Goal: Information Seeking & Learning: Learn about a topic

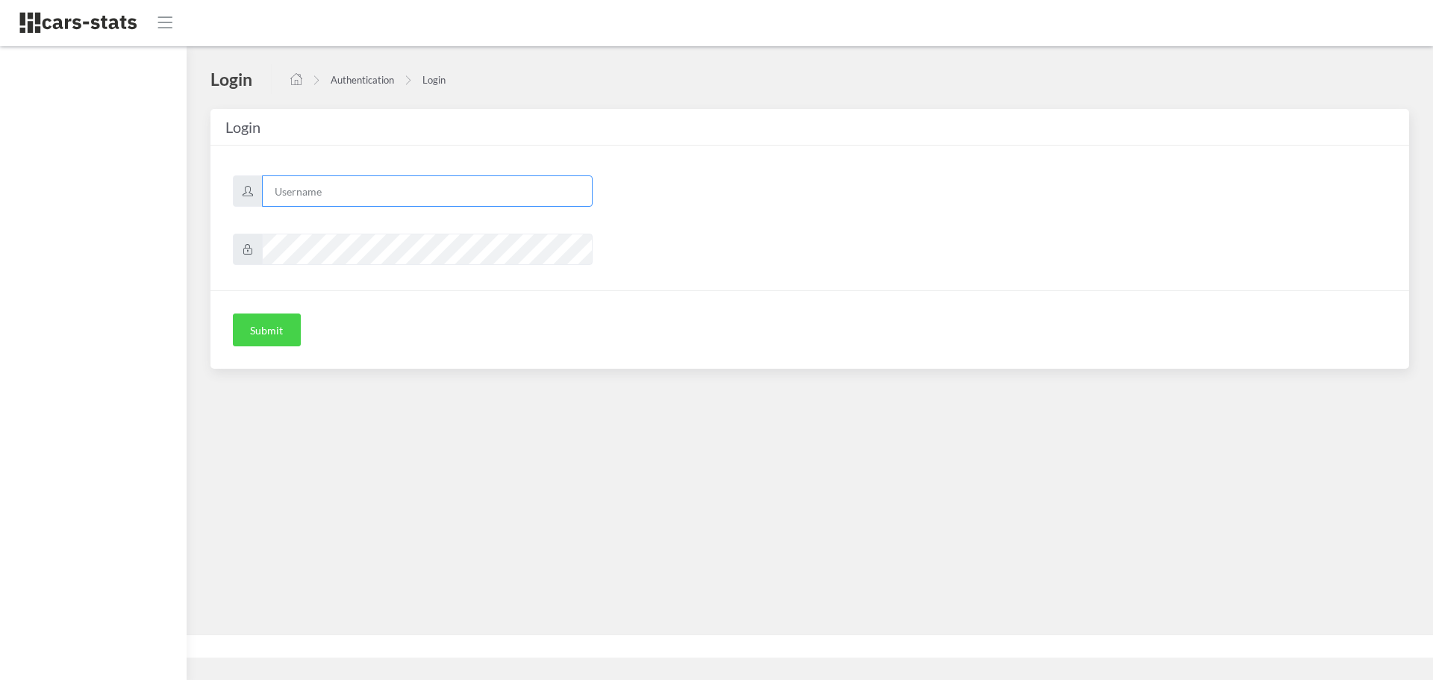
type input "mazda"
click at [265, 325] on button "Submit" at bounding box center [267, 329] width 68 height 33
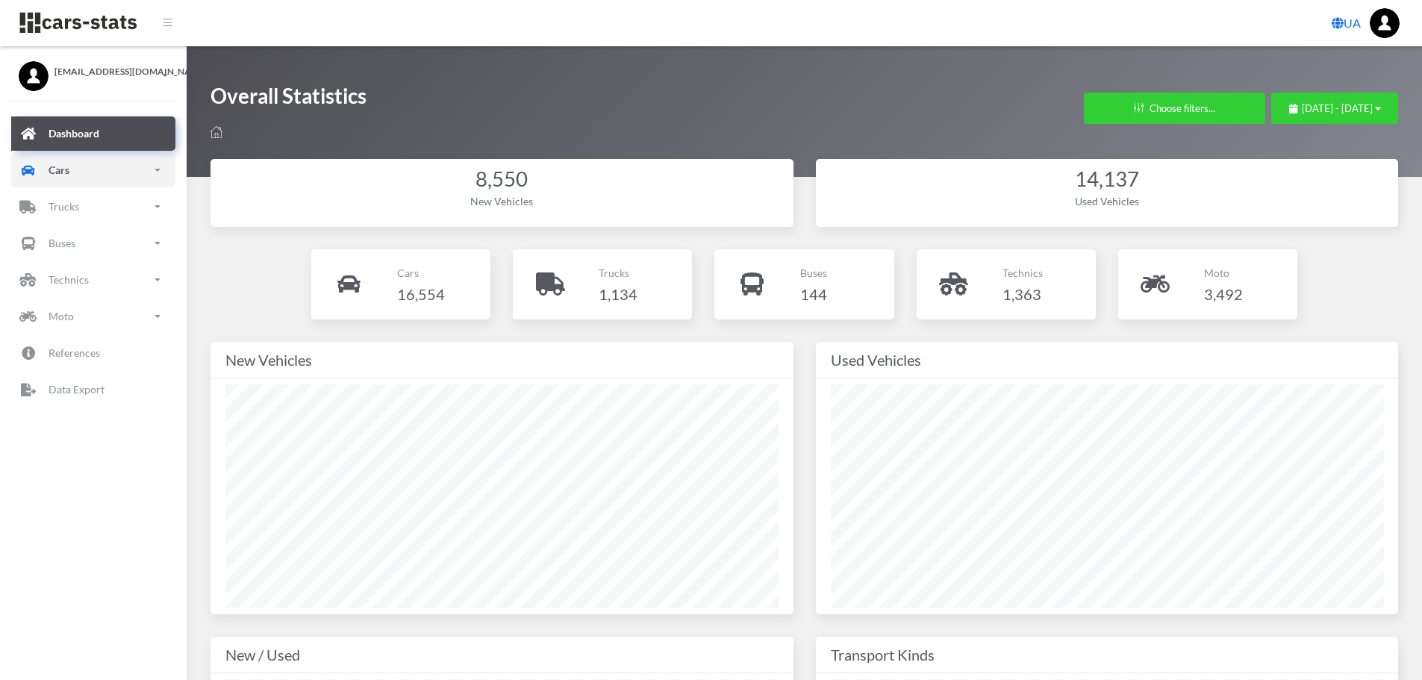
click at [113, 169] on link "Cars" at bounding box center [93, 170] width 164 height 34
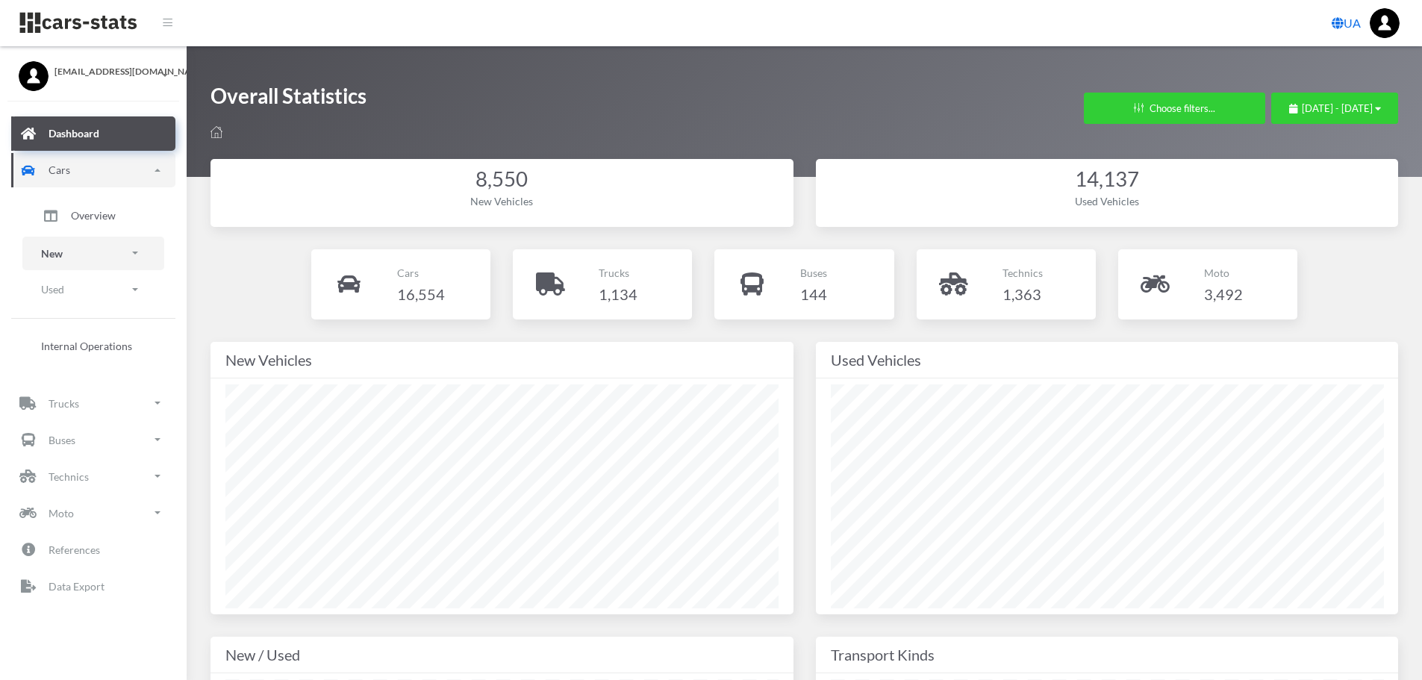
click at [86, 248] on link "New" at bounding box center [93, 254] width 142 height 34
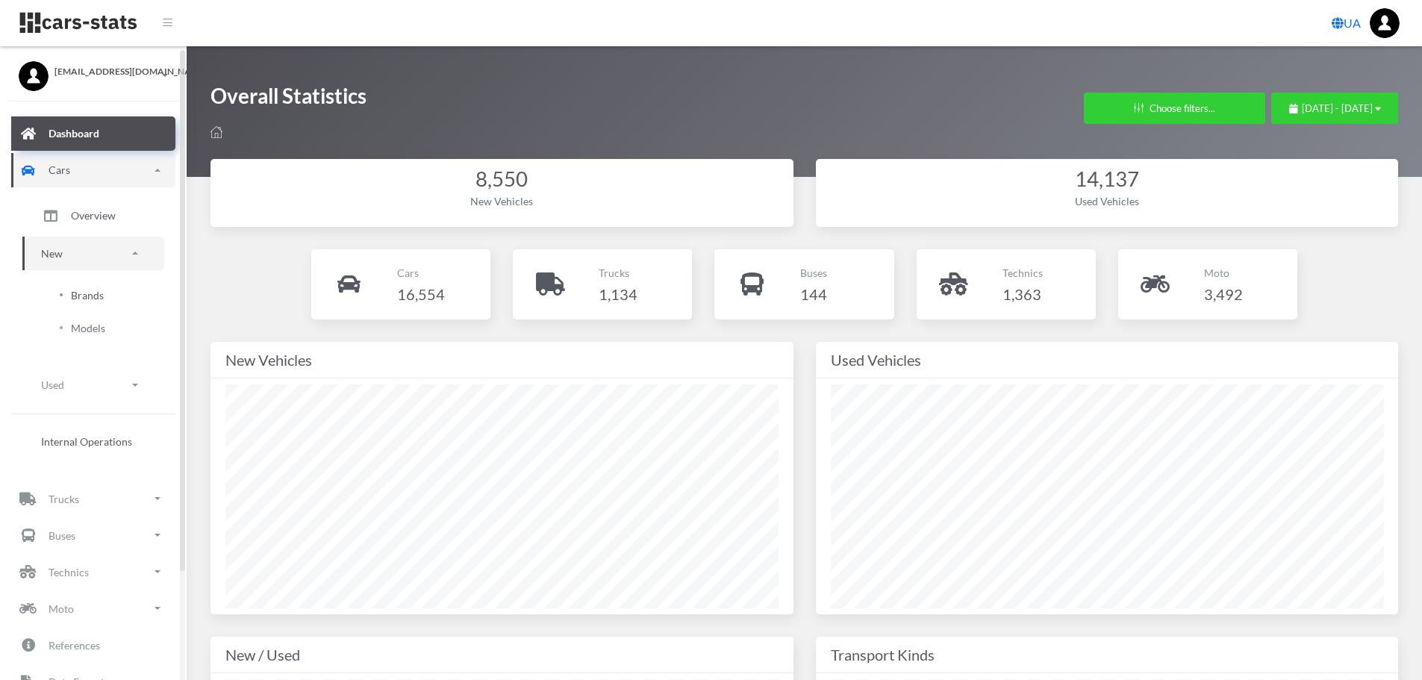
click at [102, 294] on span "Brands" at bounding box center [87, 295] width 33 height 16
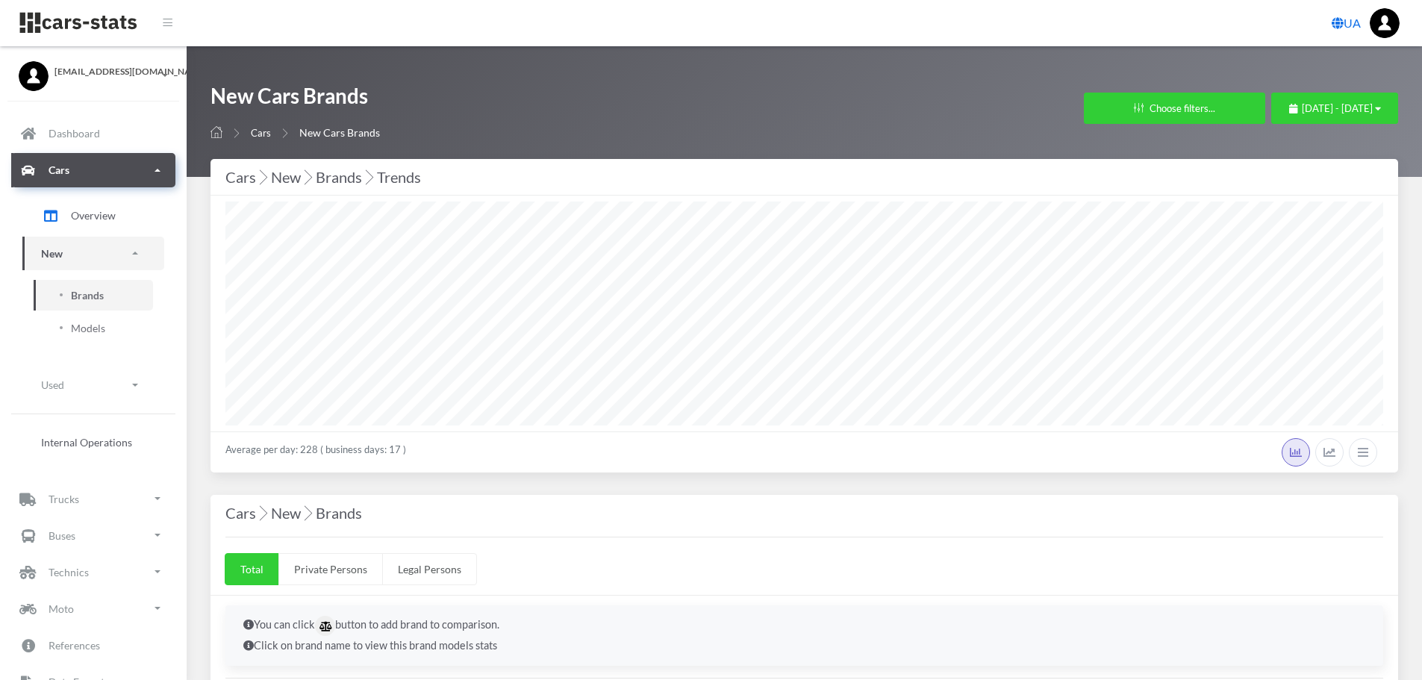
select select "25"
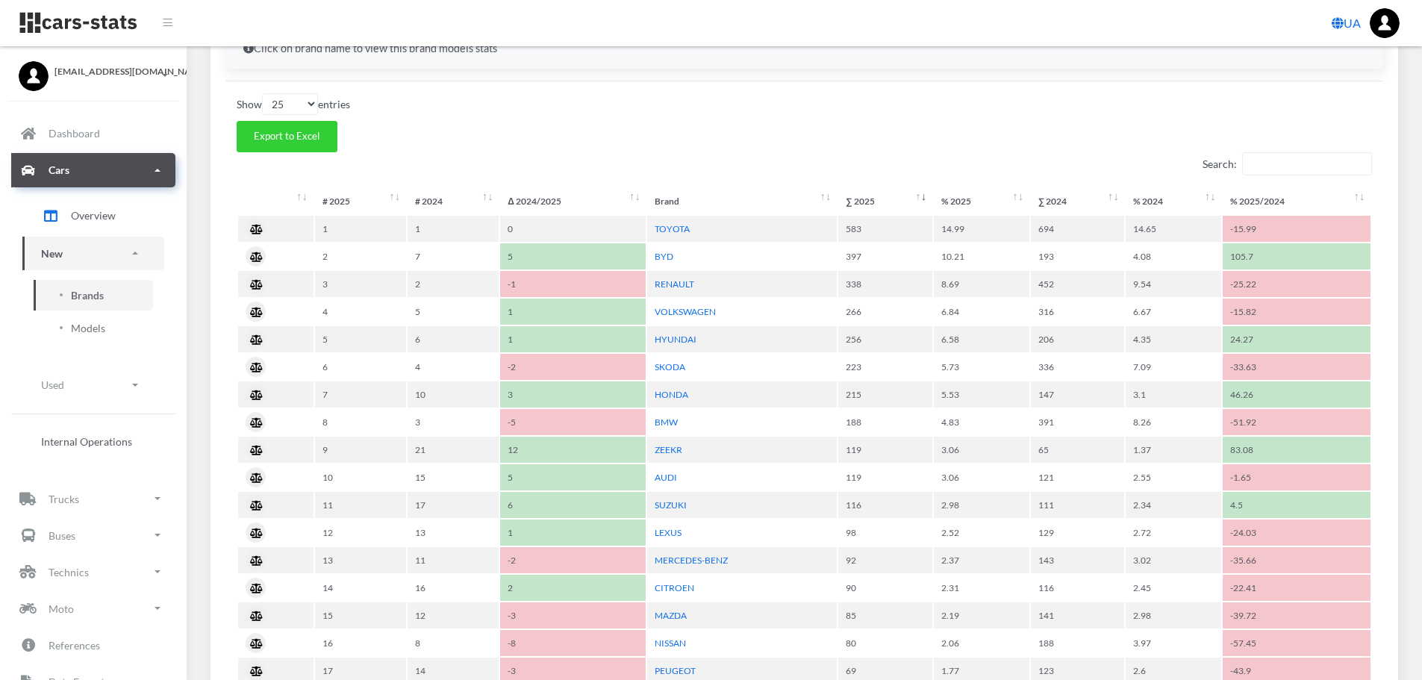
scroll to position [746, 0]
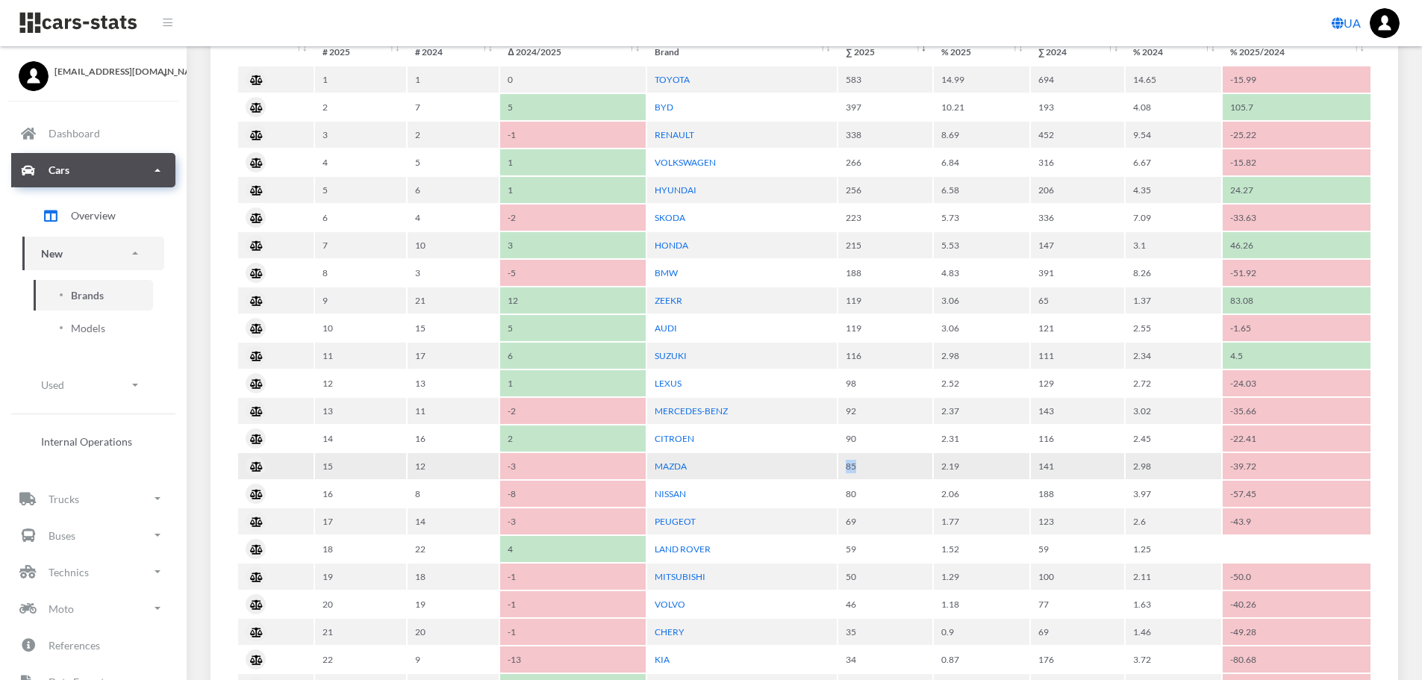
drag, startPoint x: 842, startPoint y: 464, endPoint x: 931, endPoint y: 466, distance: 88.8
click at [915, 466] on td "85" at bounding box center [885, 466] width 94 height 26
click at [931, 466] on td "85" at bounding box center [885, 466] width 94 height 26
drag, startPoint x: 949, startPoint y: 466, endPoint x: 987, endPoint y: 466, distance: 38.1
click at [987, 466] on td "2.19" at bounding box center [982, 466] width 96 height 26
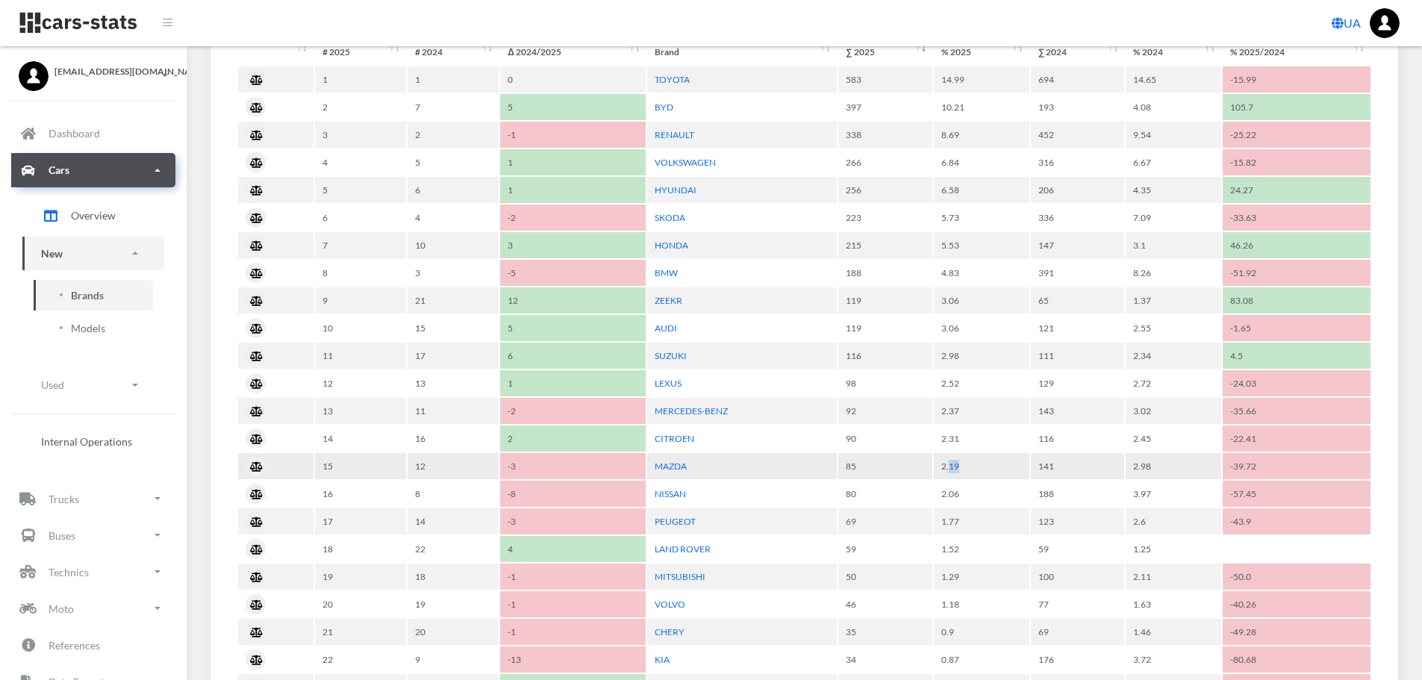
click at [993, 467] on td "2.19" at bounding box center [982, 466] width 96 height 26
drag, startPoint x: 831, startPoint y: 462, endPoint x: 910, endPoint y: 467, distance: 79.3
click at [909, 467] on tr "15 12 -3 MAZDA 85 2.19 141 2.98 -39.72" at bounding box center [804, 466] width 1132 height 26
click at [916, 467] on td "85" at bounding box center [885, 466] width 94 height 26
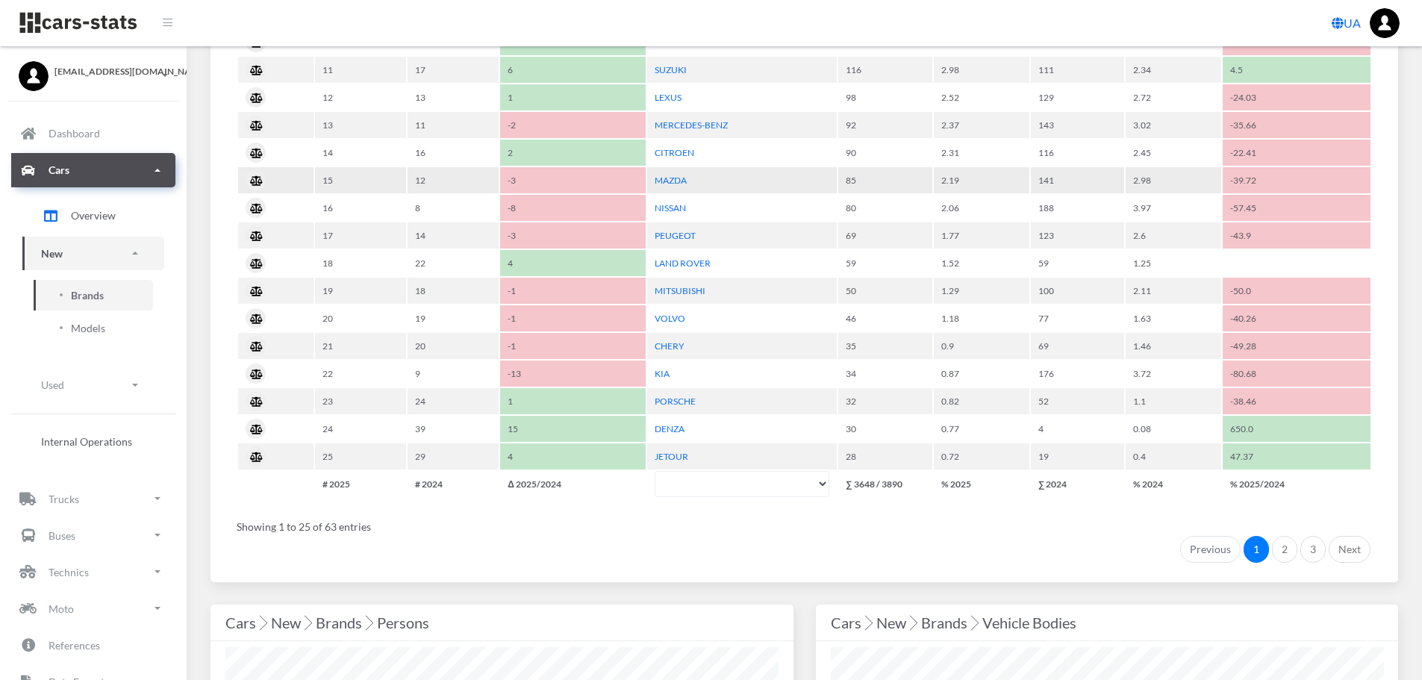
scroll to position [1045, 0]
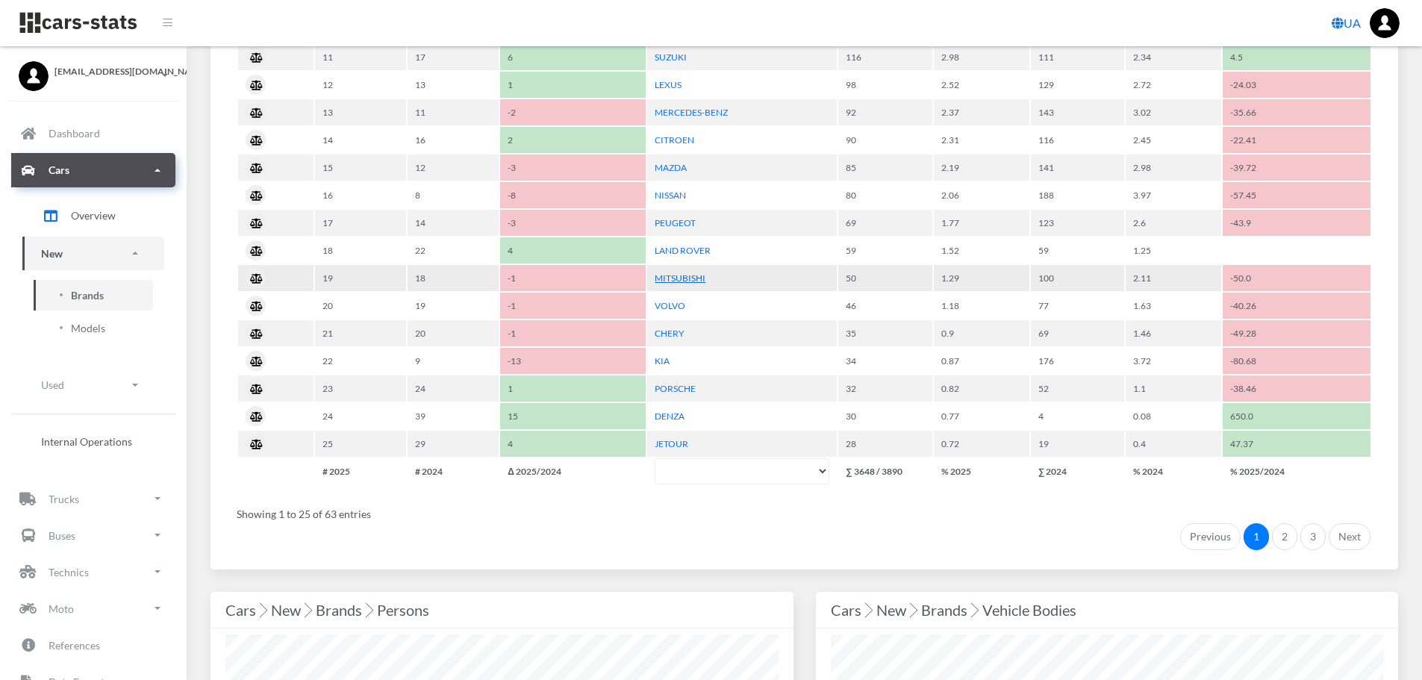
click at [692, 279] on link "MITSUBISHI" at bounding box center [679, 277] width 51 height 11
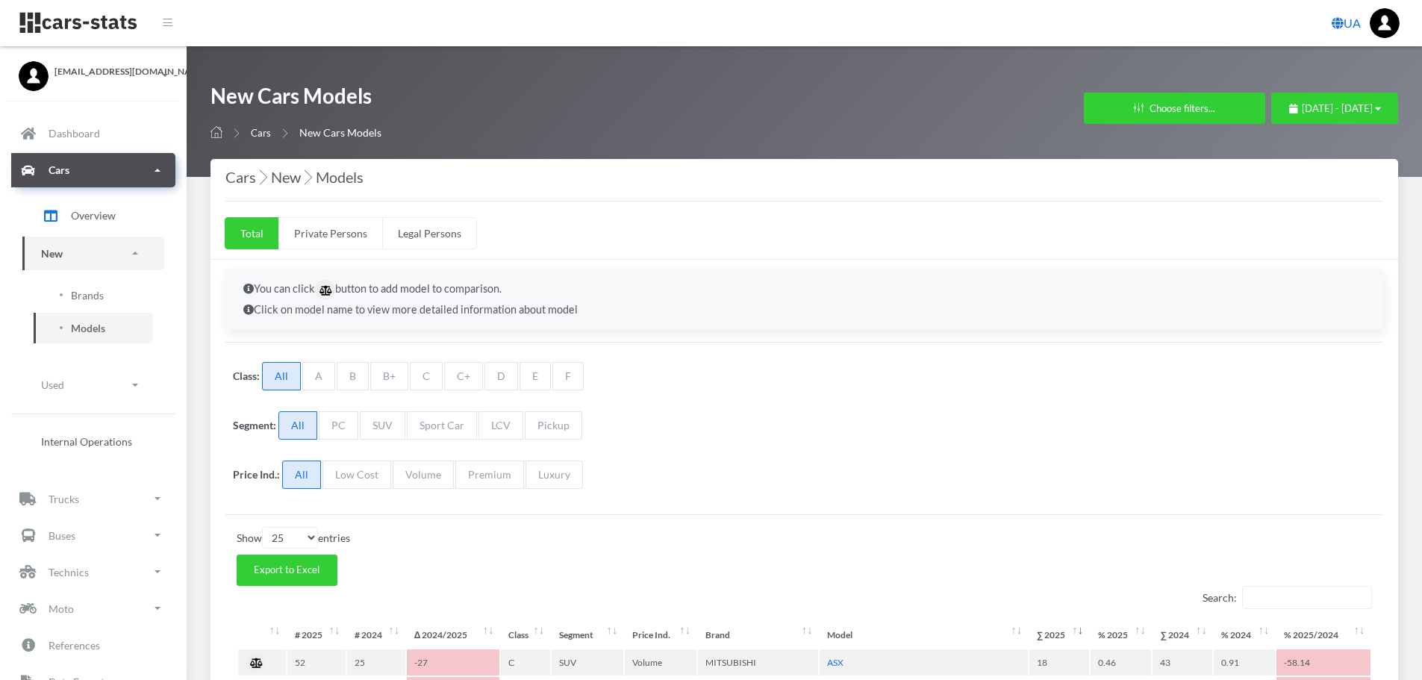
select select "25"
select select "MITSUBISHI"
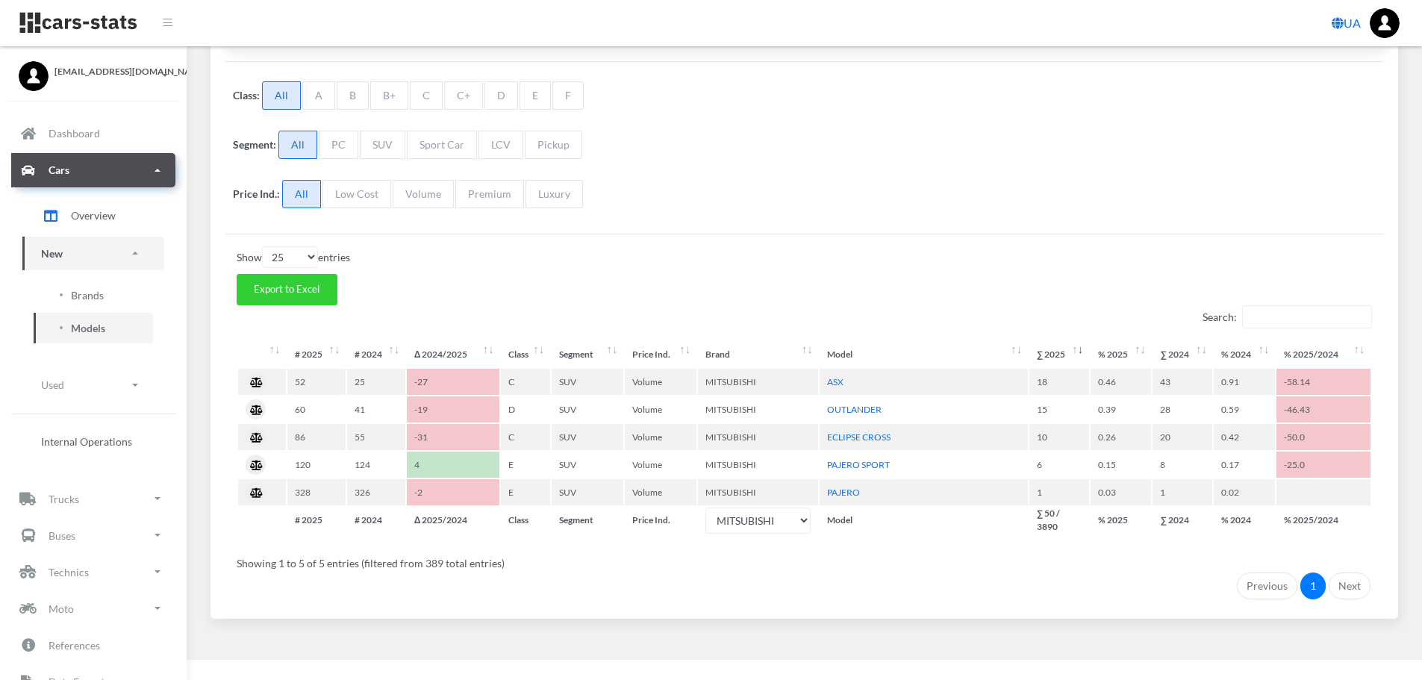
scroll to position [283, 0]
click at [978, 261] on div "Show 10 25 50 100 entries" at bounding box center [804, 255] width 1135 height 22
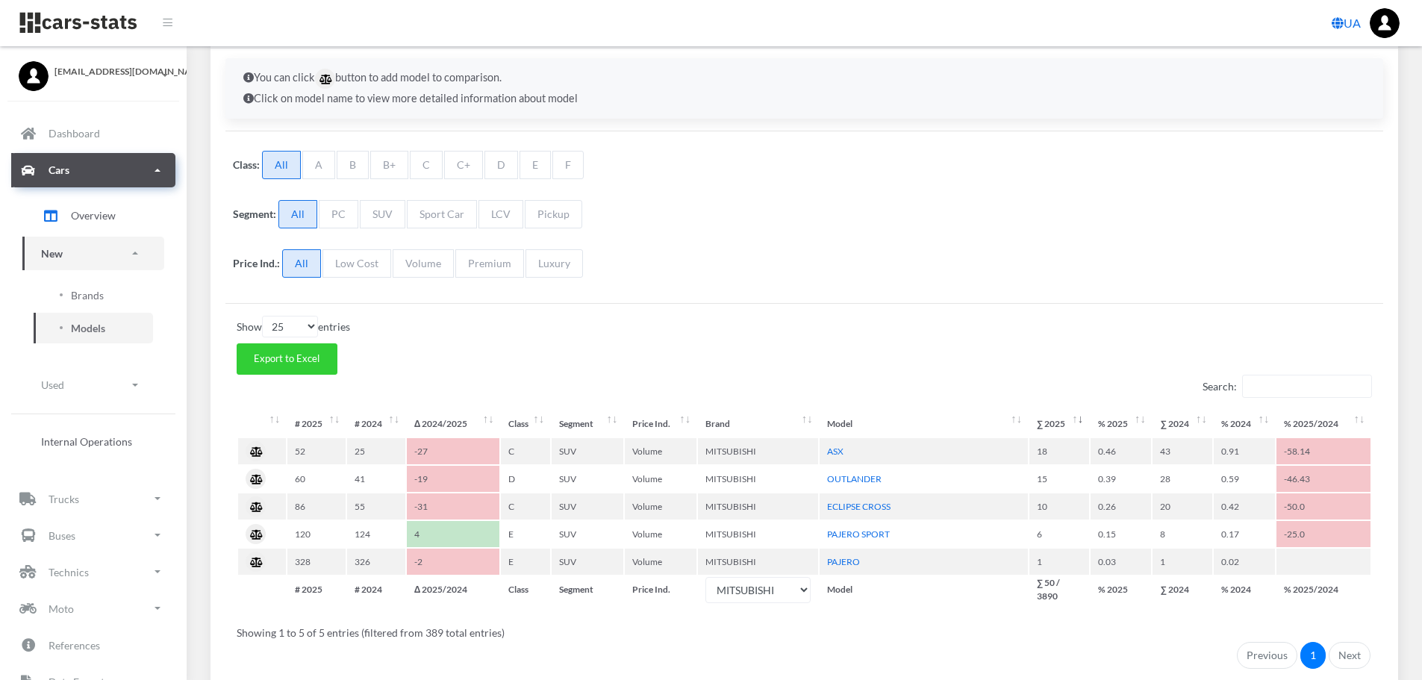
scroll to position [134, 0]
